Goal: Information Seeking & Learning: Learn about a topic

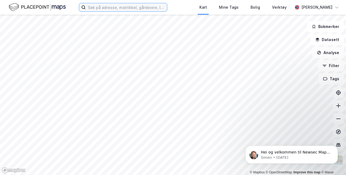
click at [99, 6] on input at bounding box center [126, 7] width 81 height 8
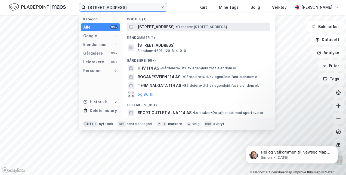
type input "[STREET_ADDRESS]"
click at [156, 25] on span "[STREET_ADDRESS]" at bounding box center [156, 27] width 37 height 7
